Goal: Task Accomplishment & Management: Manage account settings

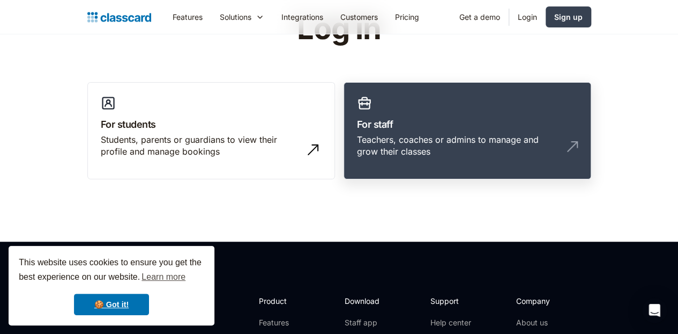
scroll to position [59, 0]
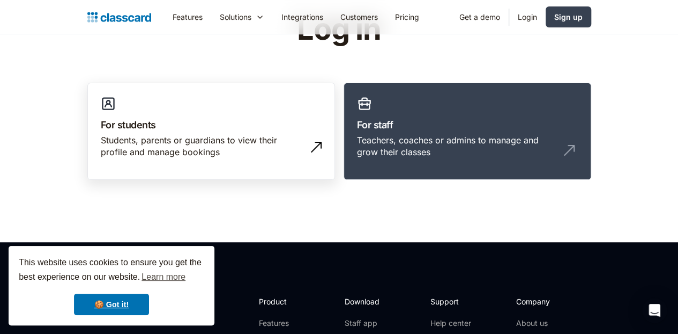
drag, startPoint x: 298, startPoint y: 123, endPoint x: 298, endPoint y: 117, distance: 5.9
click at [298, 123] on h3 "For students" at bounding box center [211, 124] width 221 height 14
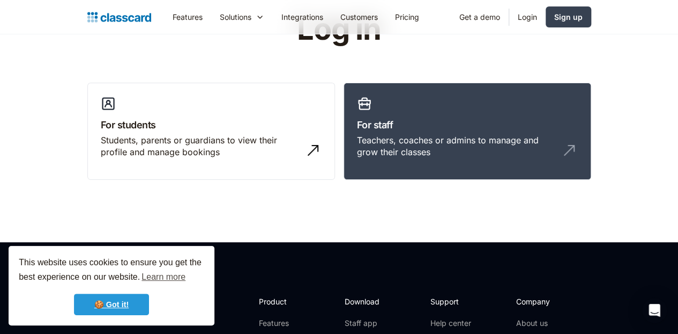
click at [98, 303] on link "🍪 Got it!" at bounding box center [111, 303] width 75 height 21
